Goal: Find specific page/section: Find specific page/section

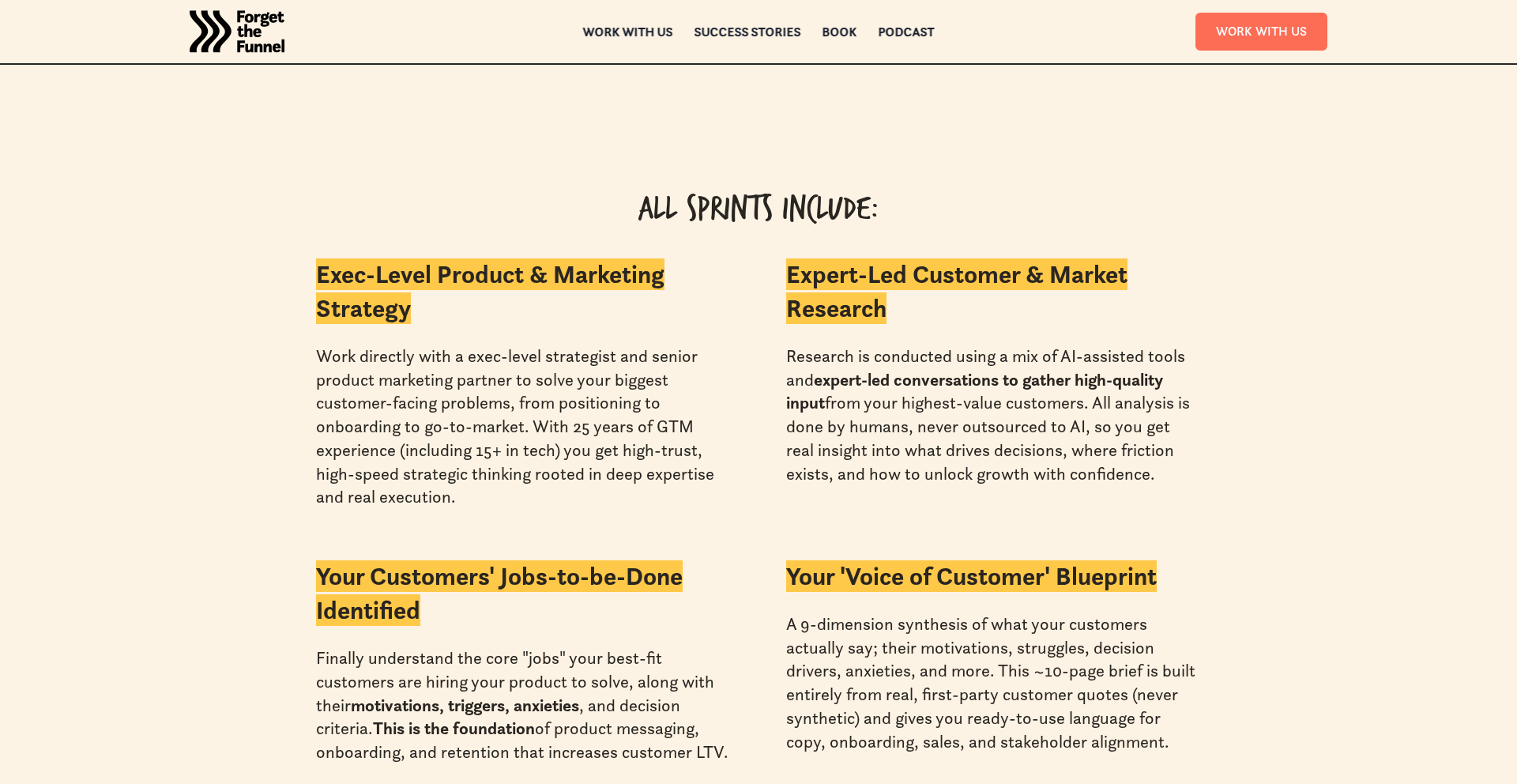
scroll to position [3476, 0]
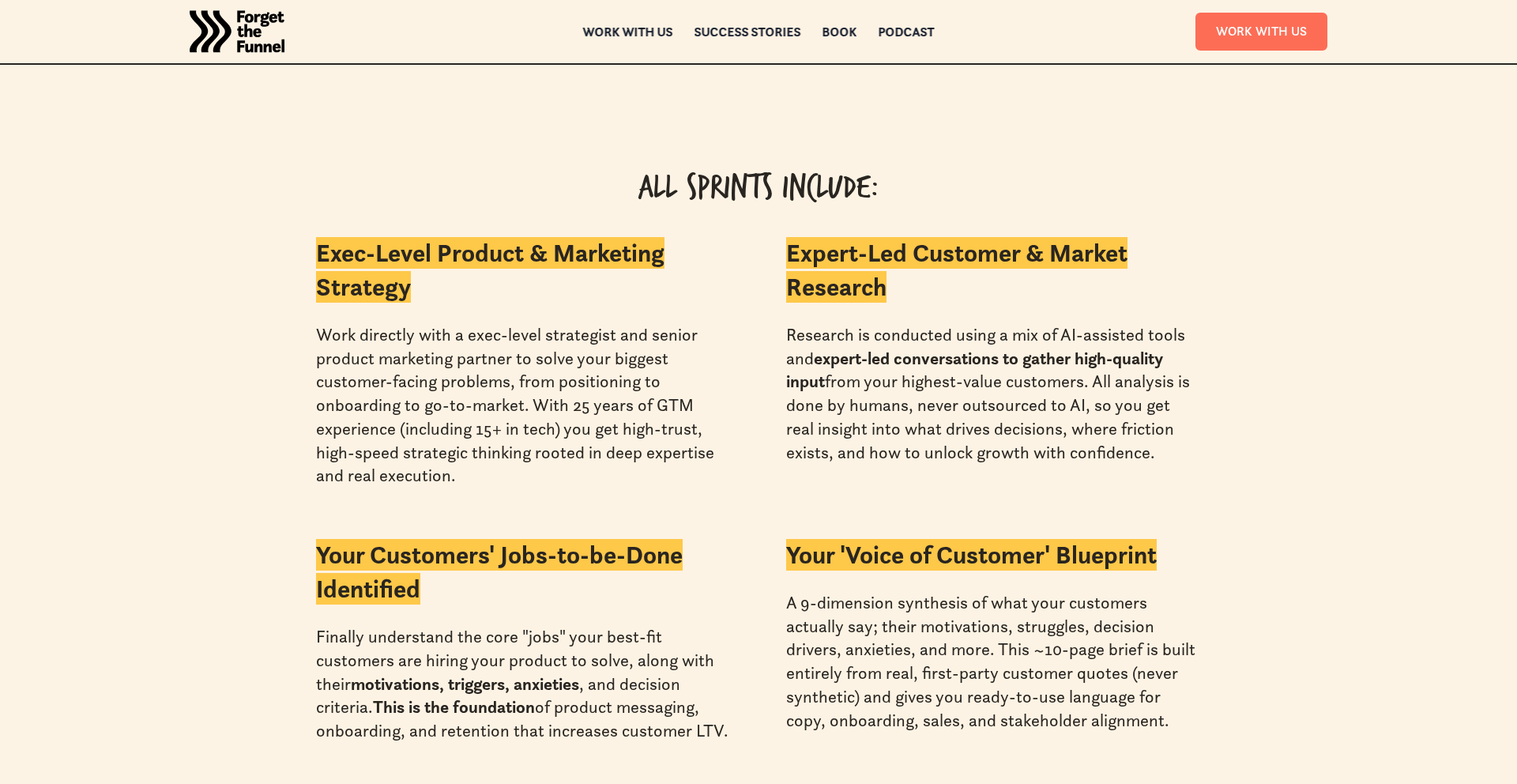
click at [915, 19] on div "ABOUT ABOUT Work with us Work with us Success Stories Success Stories Book Book…" at bounding box center [758, 31] width 1281 height 63
click at [912, 37] on div "Podcast" at bounding box center [906, 42] width 56 height 11
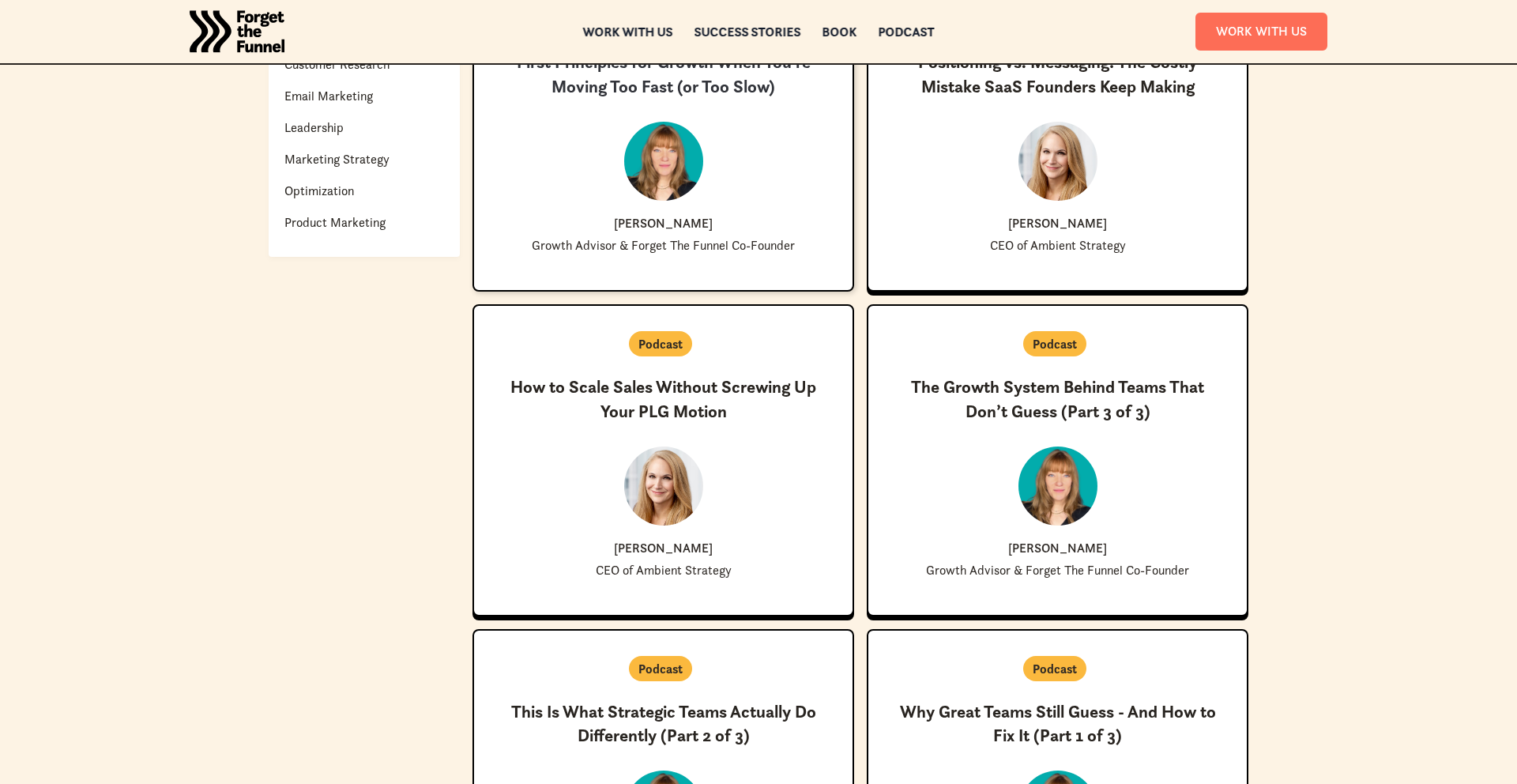
scroll to position [777, 0]
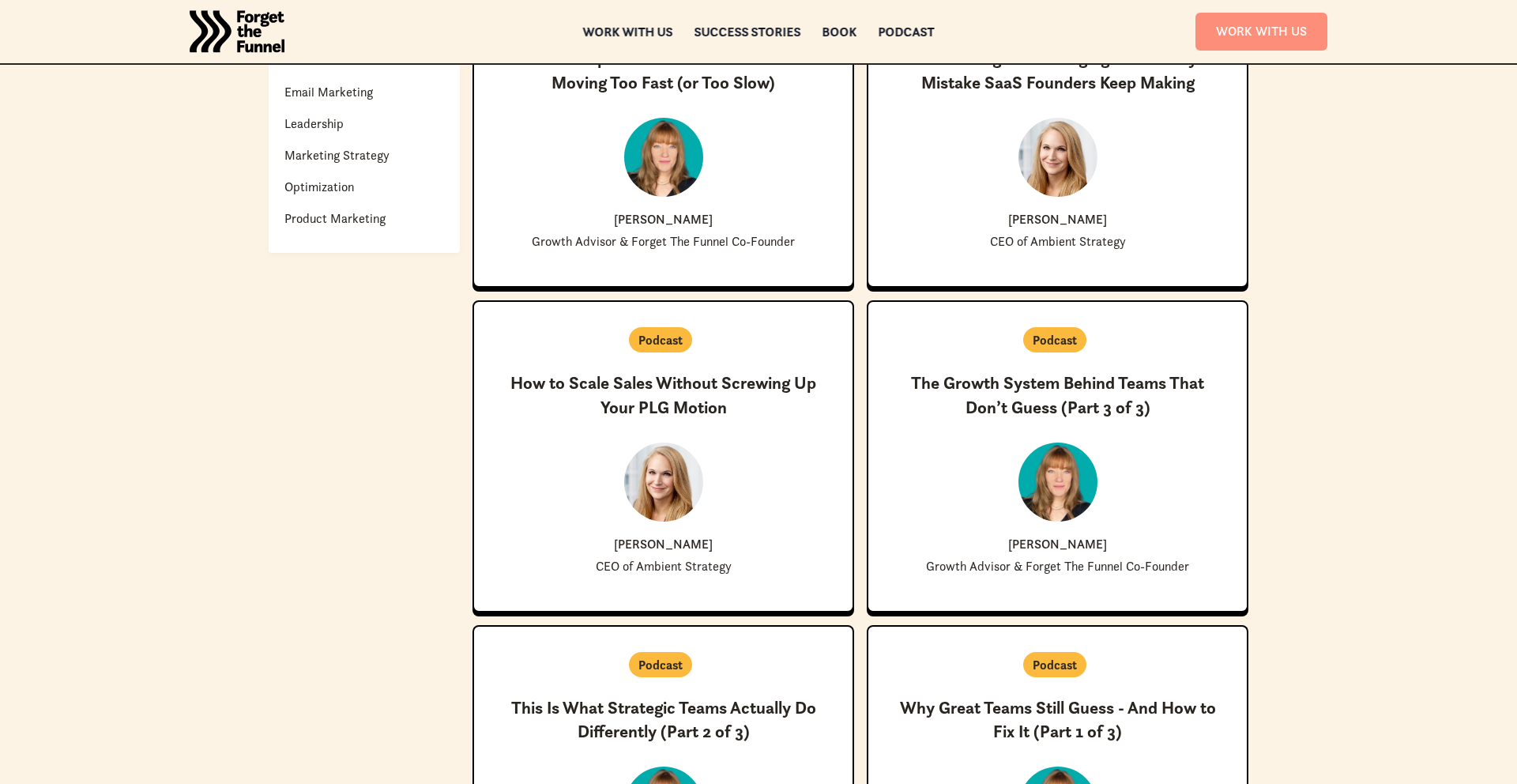
click at [1295, 27] on link "Work With Us" at bounding box center [1261, 31] width 132 height 37
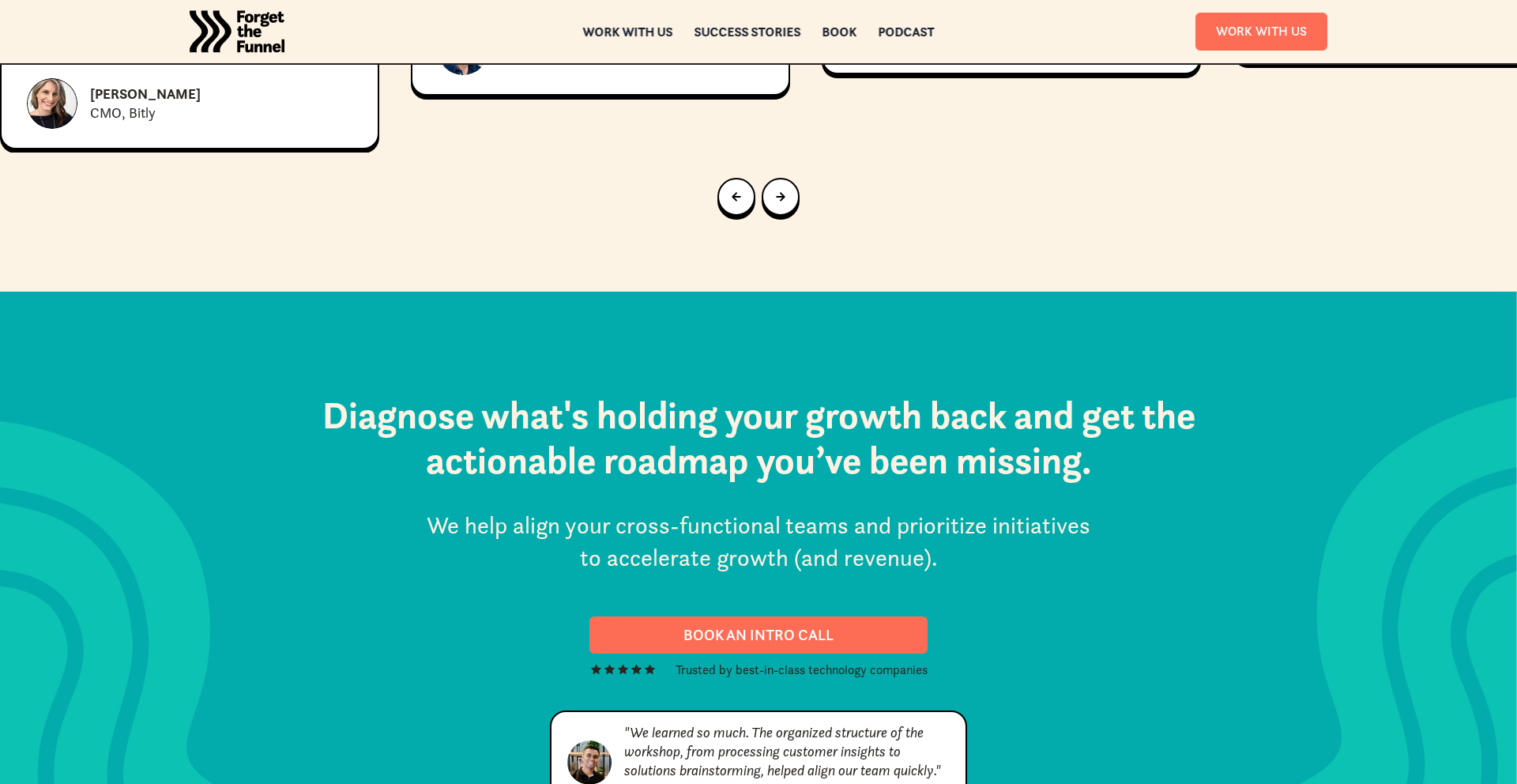
scroll to position [8101, 0]
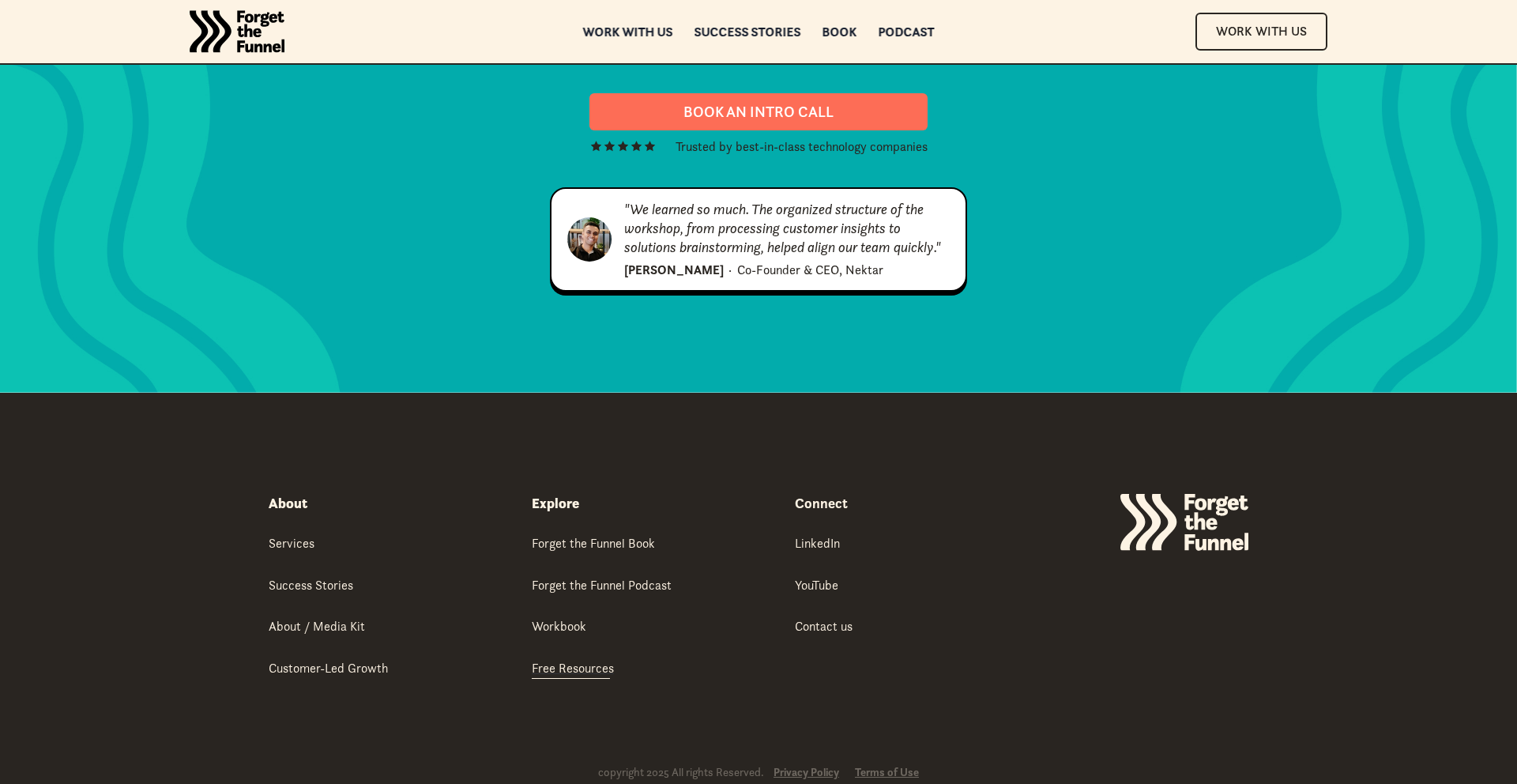
click at [581, 659] on div "Free Resources" at bounding box center [572, 668] width 82 height 18
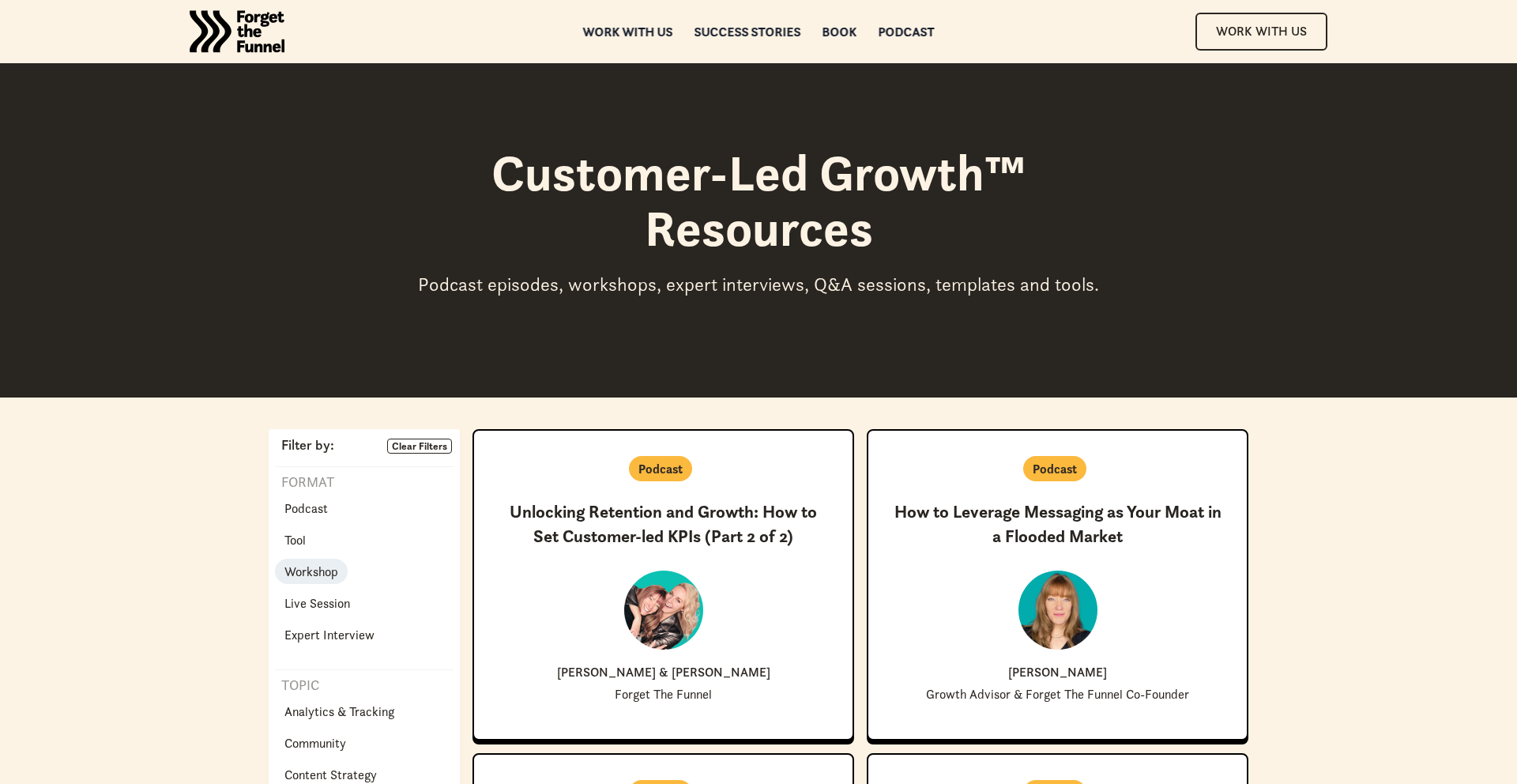
click at [316, 568] on p "Workshop" at bounding box center [311, 570] width 54 height 19
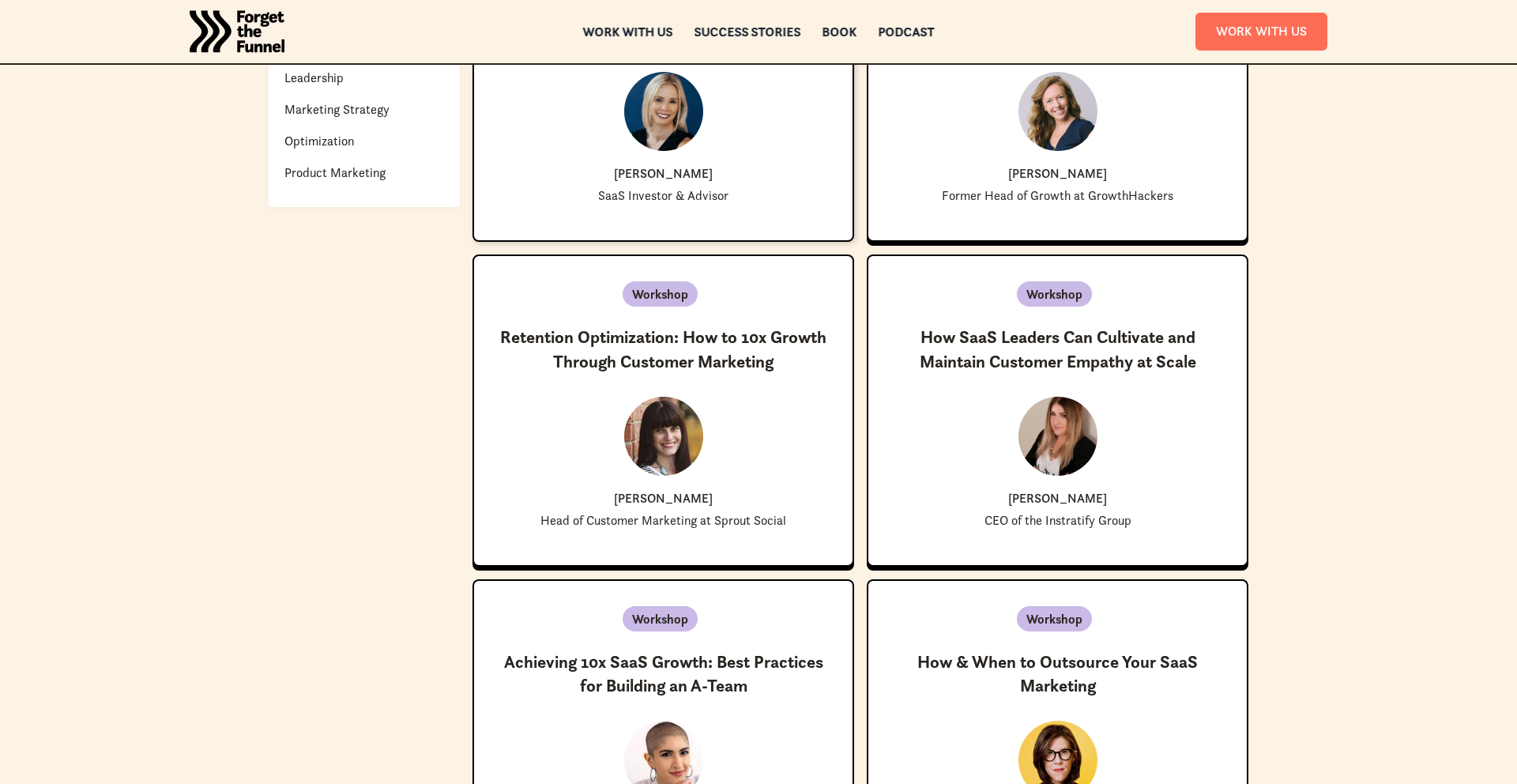
scroll to position [977, 0]
